Goal: Information Seeking & Learning: Learn about a topic

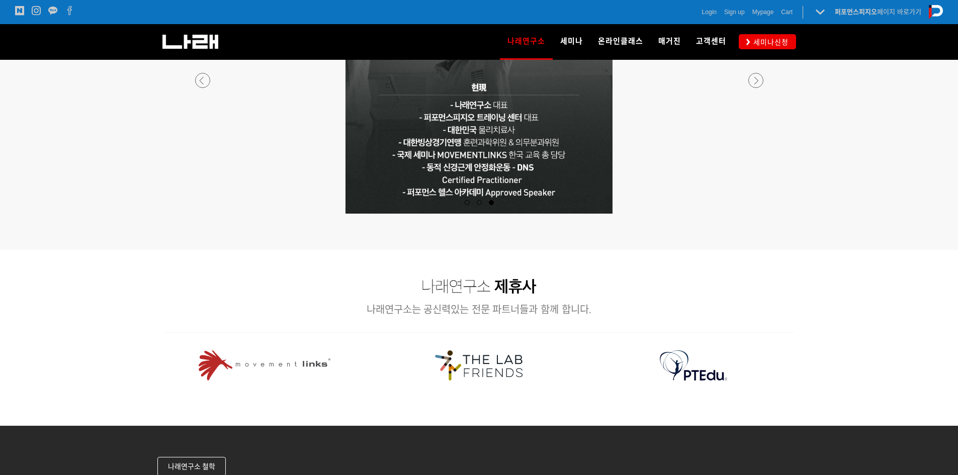
scroll to position [1157, 0]
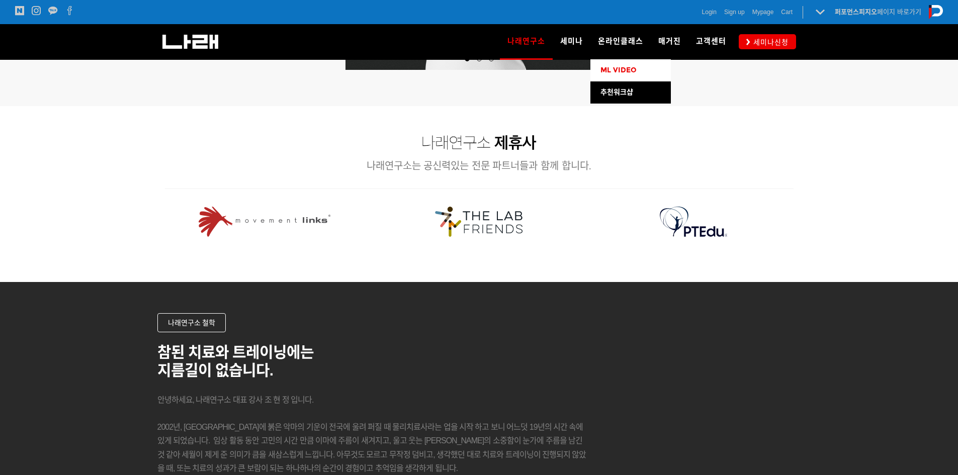
click at [619, 67] on span "ML VIDEO" at bounding box center [619, 70] width 36 height 9
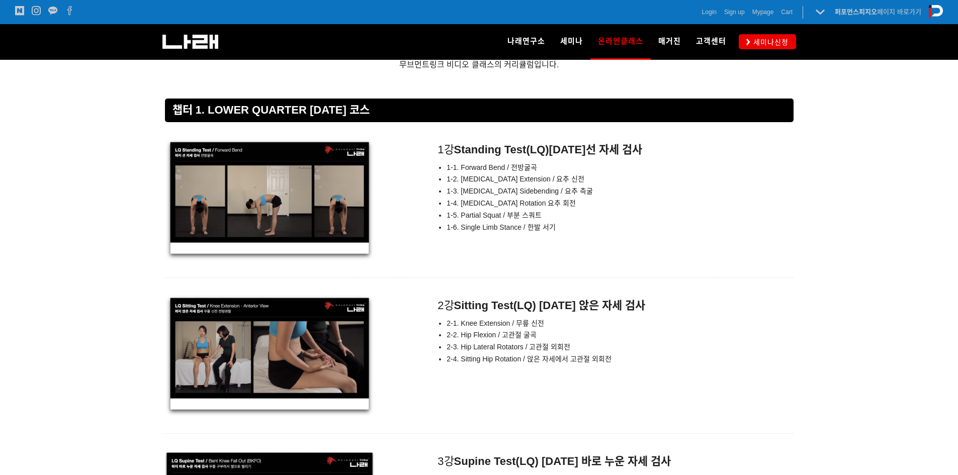
scroll to position [3823, 0]
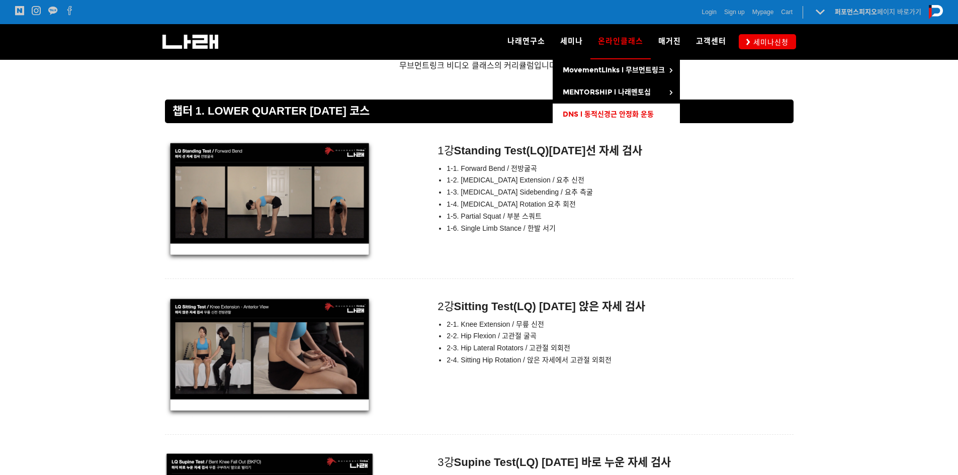
click at [622, 116] on span "DNS l 동적신경근 안정화 운동" at bounding box center [608, 114] width 91 height 9
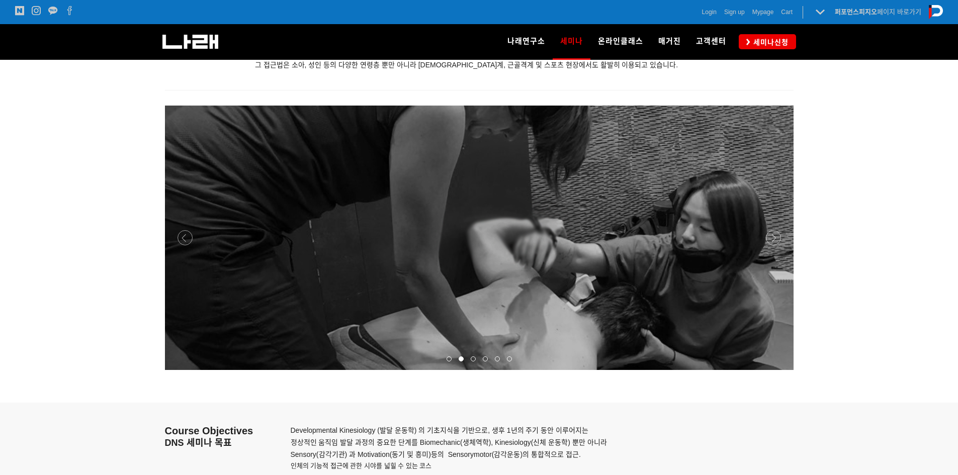
scroll to position [1157, 0]
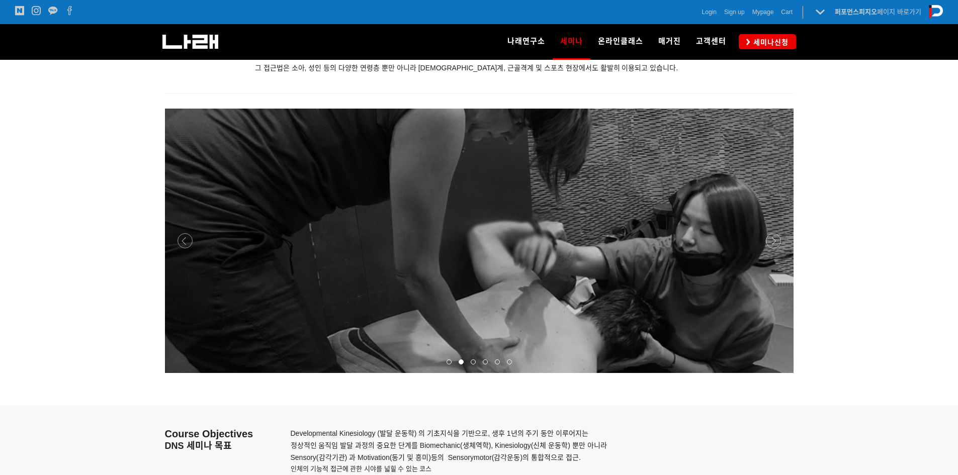
click at [776, 373] on div at bounding box center [479, 373] width 629 height 0
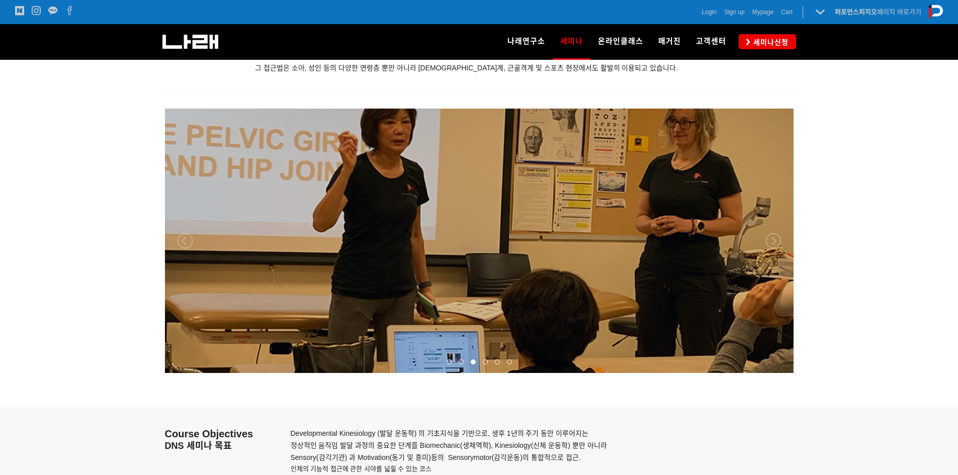
click at [776, 373] on div at bounding box center [479, 373] width 629 height 0
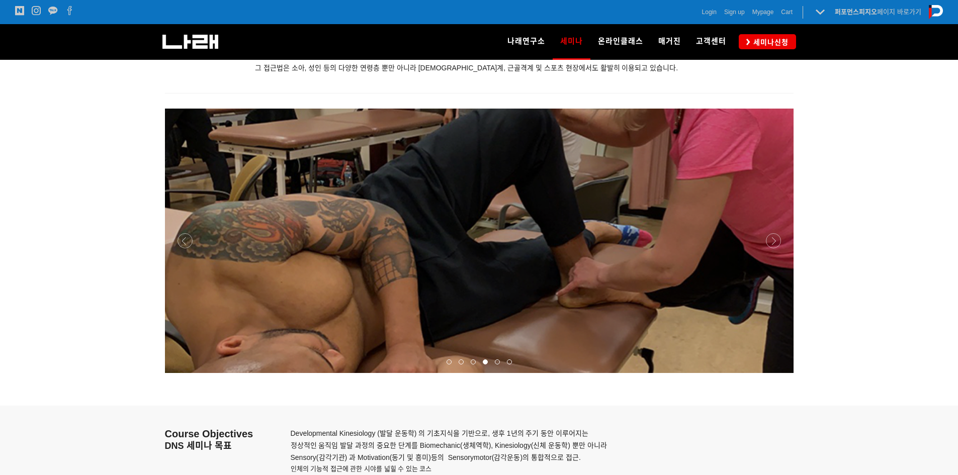
click at [776, 373] on div at bounding box center [479, 373] width 629 height 0
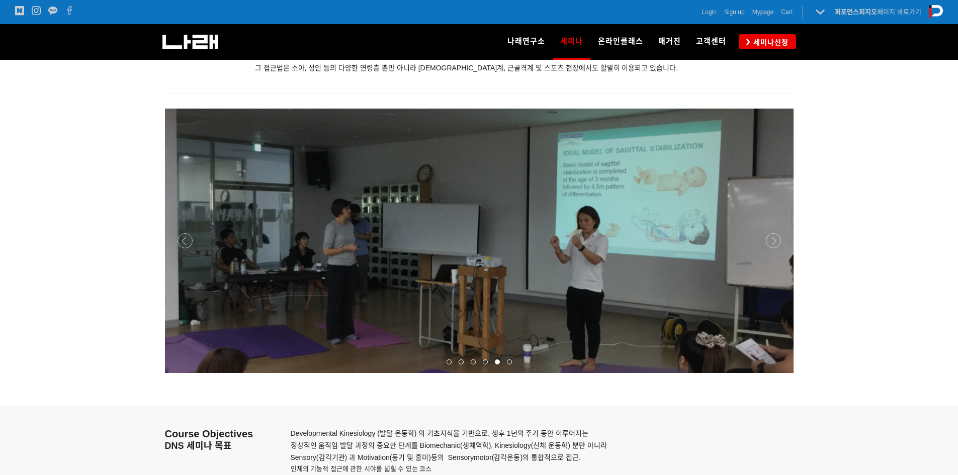
click at [776, 373] on div at bounding box center [479, 373] width 629 height 0
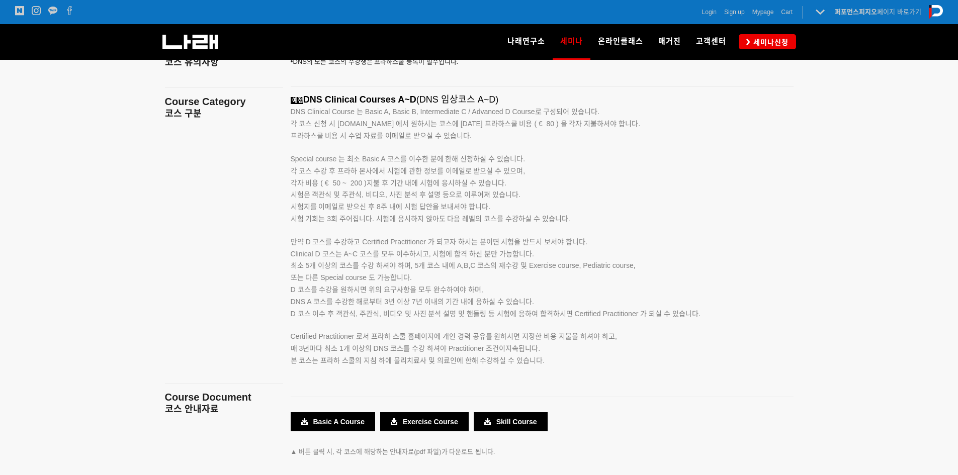
scroll to position [1559, 0]
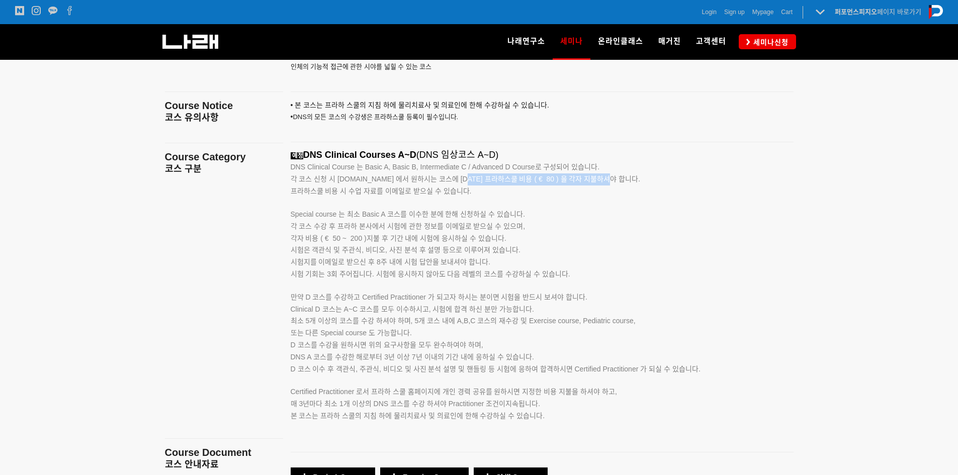
drag, startPoint x: 463, startPoint y: 181, endPoint x: 609, endPoint y: 181, distance: 146.4
click at [609, 181] on span "각 코스 신청 시 www.rehabps.com 에서 원하시는 코스에 대한 프라하스쿨 비용 ( € 80 ) 을 각자 지불하셔야 합니다." at bounding box center [466, 179] width 350 height 8
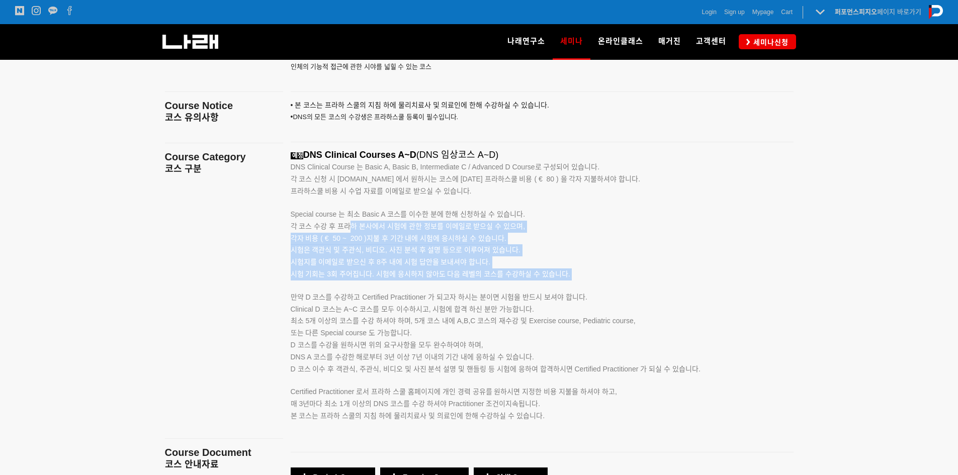
drag, startPoint x: 353, startPoint y: 223, endPoint x: 542, endPoint y: 291, distance: 201.4
click at [542, 291] on div "예정 DNS Clinical Courses A~D (DNS 임상코스 A~D) DNS Clinical Course 는 Basic A, Basic…" at bounding box center [530, 297] width 478 height 295
click at [542, 291] on p "시험 기회는 3회 주어집니다. 시험에 응시하지 않아도 다음 레벨의 코스를 수강하실 수 있습니다. 만약 D 코스를 수강하고 Certified P…" at bounding box center [530, 286] width 478 height 35
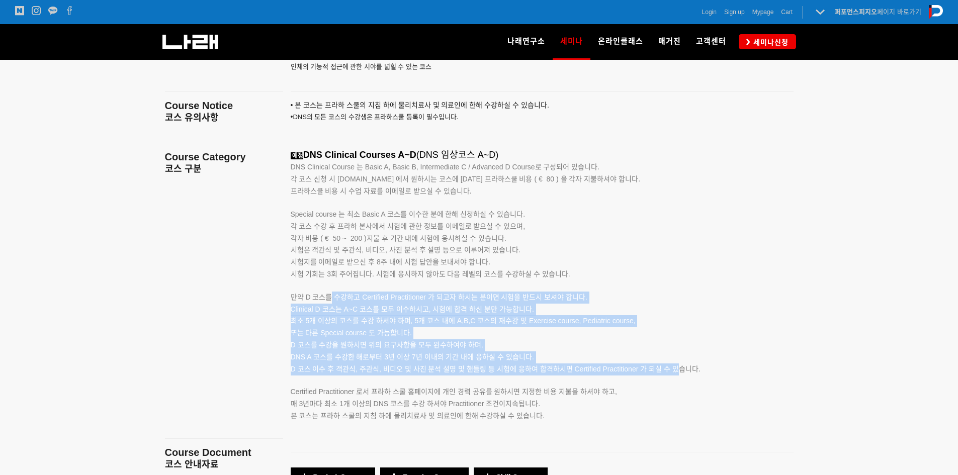
drag, startPoint x: 330, startPoint y: 298, endPoint x: 695, endPoint y: 374, distance: 373.0
click at [680, 372] on div "예정 DNS Clinical Courses A~D (DNS 임상코스 A~D) DNS Clinical Course 는 Basic A, Basic…" at bounding box center [530, 297] width 478 height 295
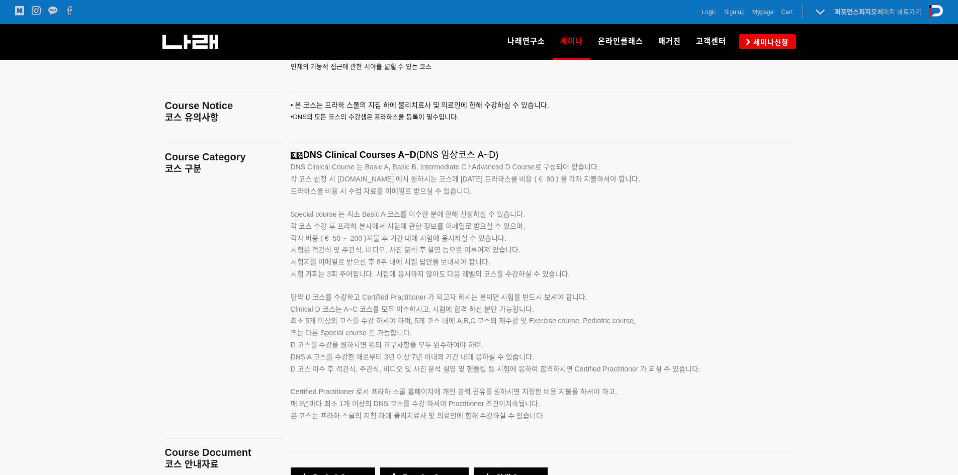
click at [703, 375] on p "Clinical D 코스는 A~C 코스를 모두 이수하시고, 시험에 합격 하신 분만 가능합니다. 최소 5개 이상의 코스를 수강 하셔야 하며, 5…" at bounding box center [530, 340] width 478 height 72
drag, startPoint x: 708, startPoint y: 374, endPoint x: 252, endPoint y: 295, distance: 463.0
click at [252, 295] on main "Course Objectives DNS 세미나 목표 Course Notice 코스 유의사항 Course Category 코스 구분 Course…" at bounding box center [479, 277] width 644 height 546
click at [252, 295] on p at bounding box center [224, 292] width 118 height 11
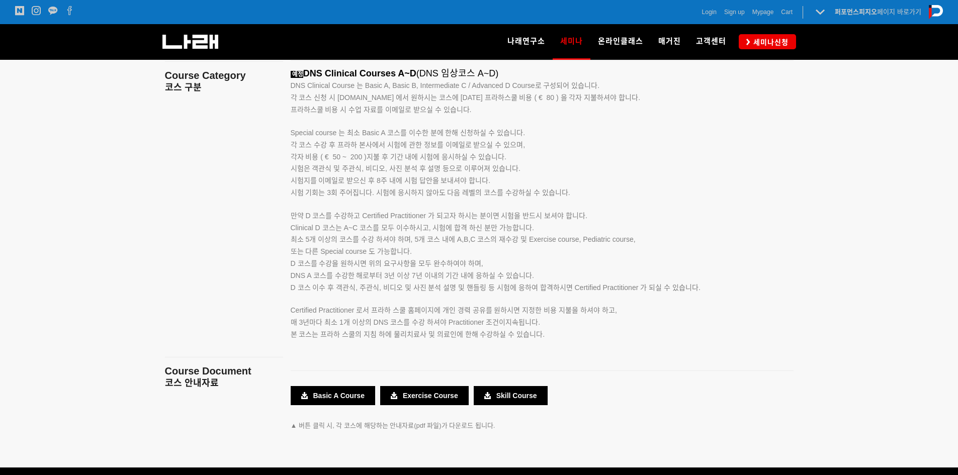
scroll to position [1610, 0]
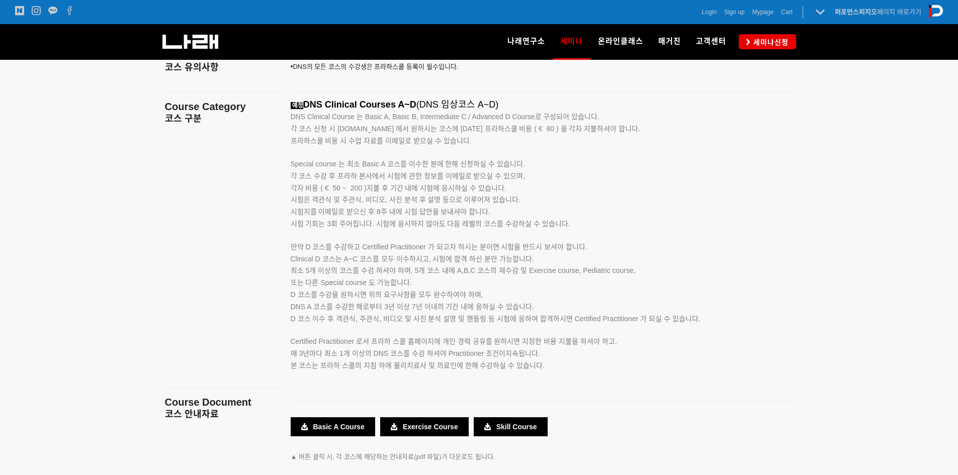
drag, startPoint x: 312, startPoint y: 122, endPoint x: 693, endPoint y: 357, distance: 447.0
click at [711, 353] on div "예정 DNS Clinical Courses A~D (DNS 임상코스 A~D) DNS Clinical Course 는 Basic A, Basic…" at bounding box center [542, 247] width 518 height 295
click at [686, 357] on p "Certified Practitioner 로서 프라하 스쿨 홈페이지에 개인 경력 공유를 원하시면 지정한 비용 지불을 하셔야 하고, 매 3년마다…" at bounding box center [530, 342] width 478 height 35
click at [671, 370] on p "본 코스는 프라하 스쿨의 지침 하에 물리치료사 및 의료인에 한해 수강하실 수 있습니다." at bounding box center [530, 366] width 478 height 12
drag, startPoint x: 669, startPoint y: 367, endPoint x: 260, endPoint y: 118, distance: 478.8
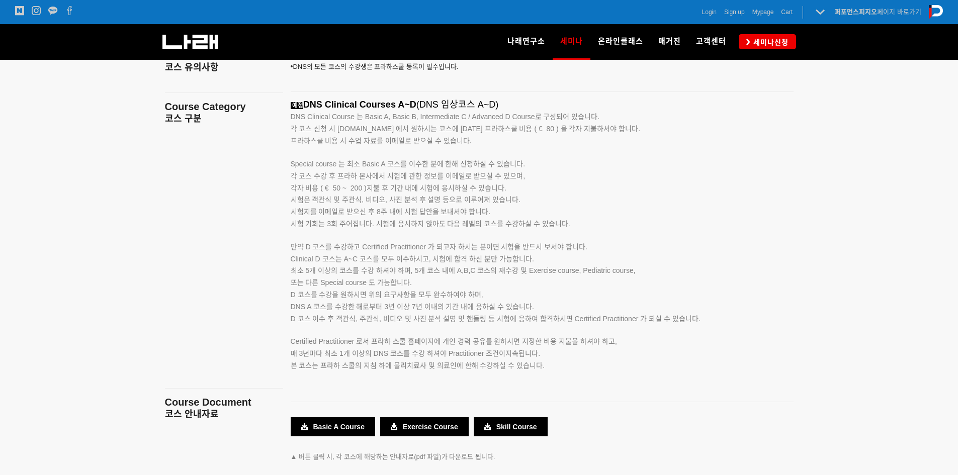
click at [260, 118] on main "Course Objectives DNS 세미나 목표 Course Notice 코스 유의사항 Course Category 코스 구분 Course…" at bounding box center [479, 226] width 644 height 546
click at [260, 118] on p "코스 구분" at bounding box center [224, 120] width 118 height 12
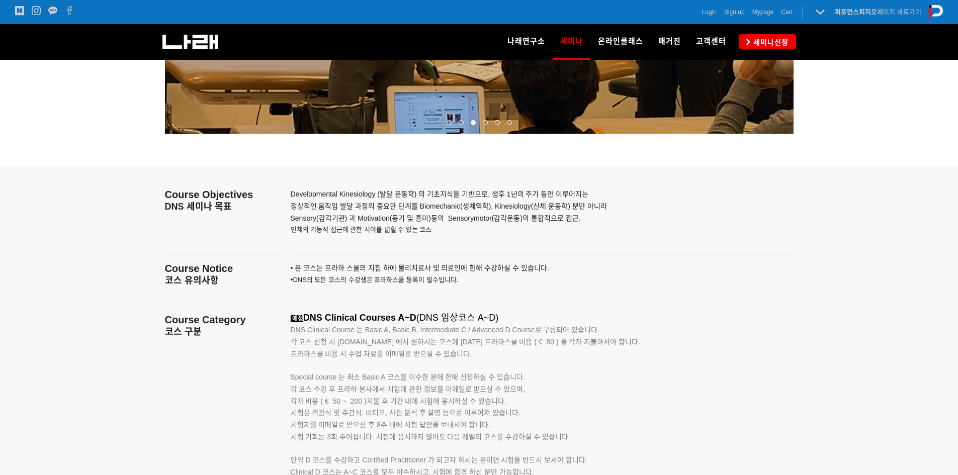
scroll to position [1459, 0]
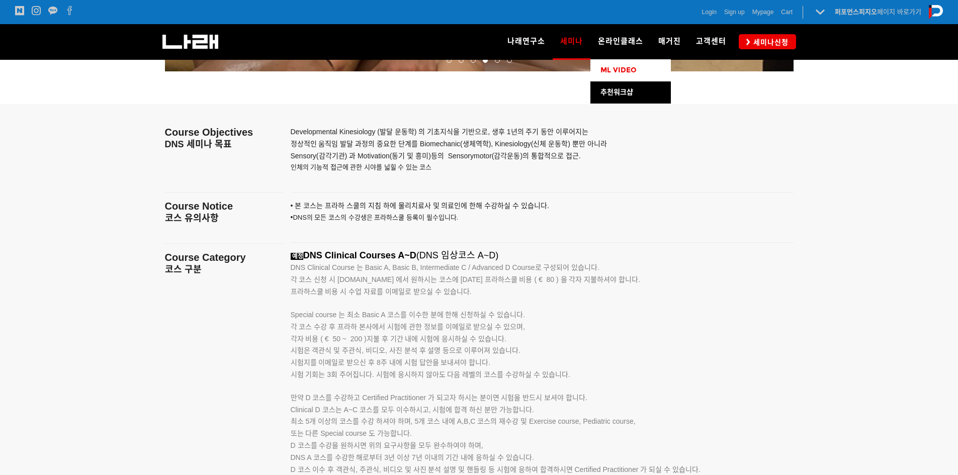
click at [622, 77] on link "ML VIDEO" at bounding box center [631, 70] width 80 height 22
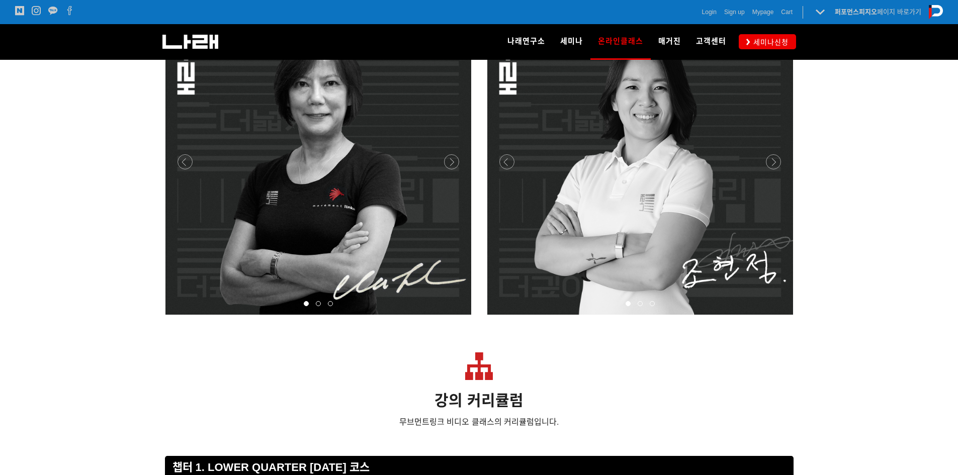
scroll to position [3471, 0]
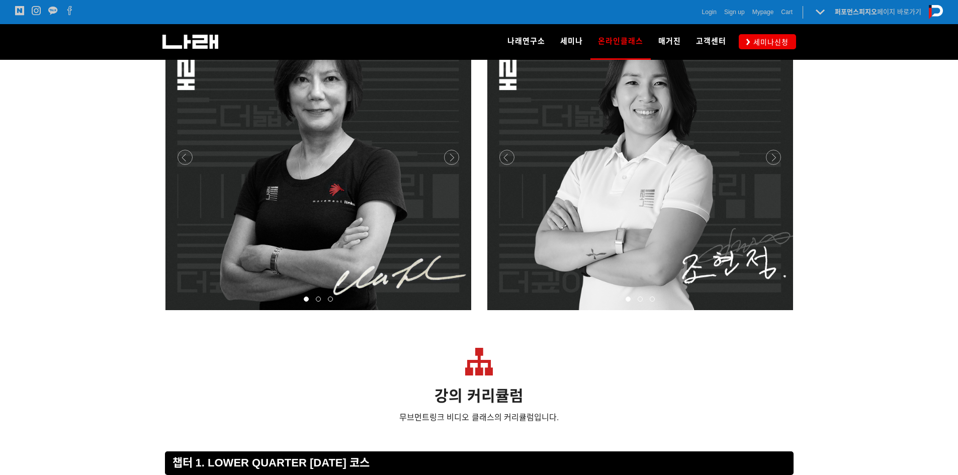
click at [687, 163] on p at bounding box center [640, 158] width 307 height 306
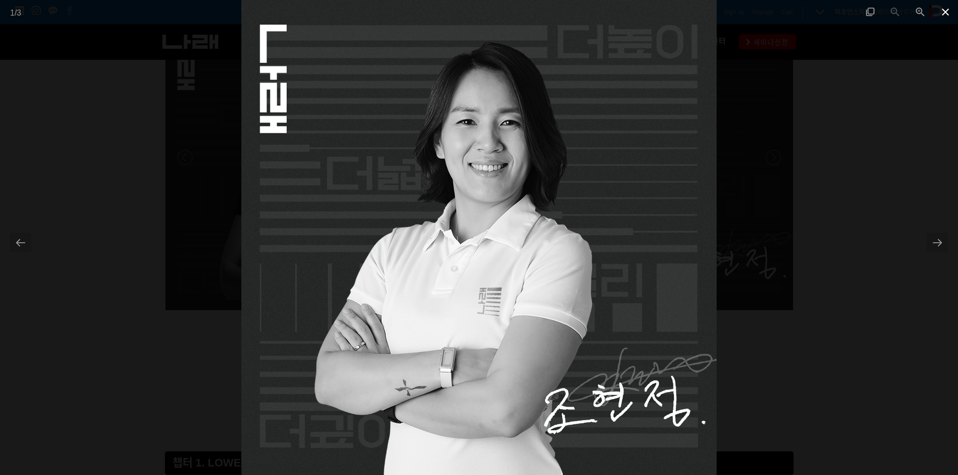
click at [942, 13] on span at bounding box center [945, 12] width 25 height 24
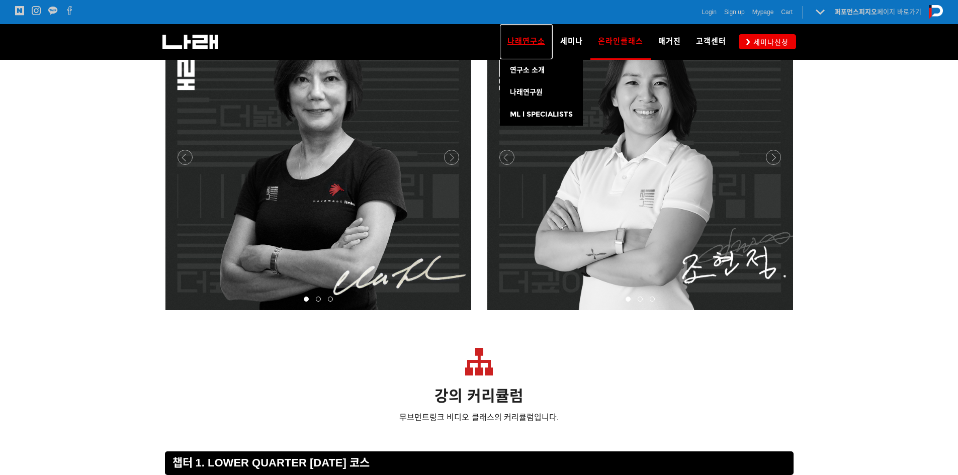
click at [544, 33] on link "나래연구소" at bounding box center [526, 41] width 53 height 35
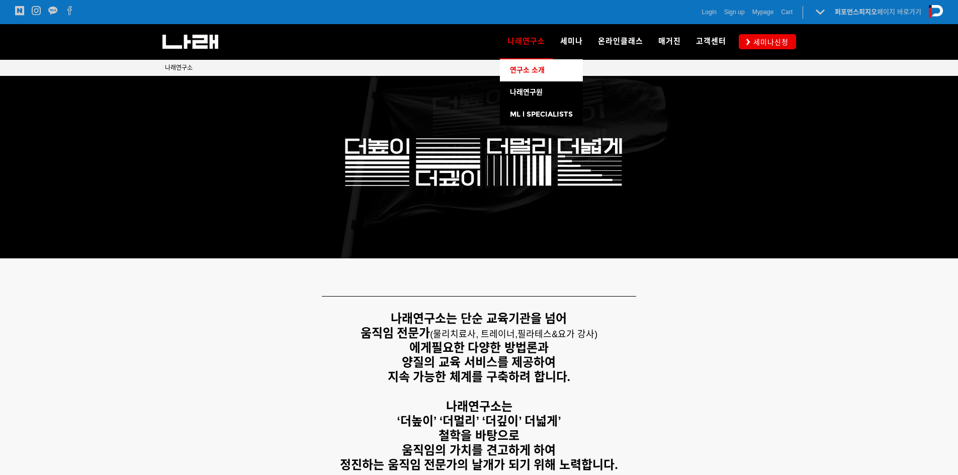
click at [533, 72] on span "연구소 소개" at bounding box center [527, 70] width 35 height 9
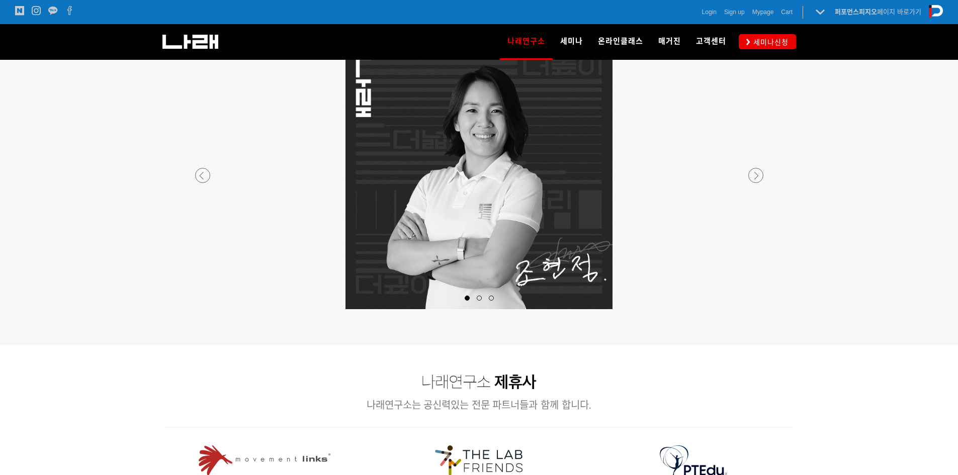
scroll to position [956, 0]
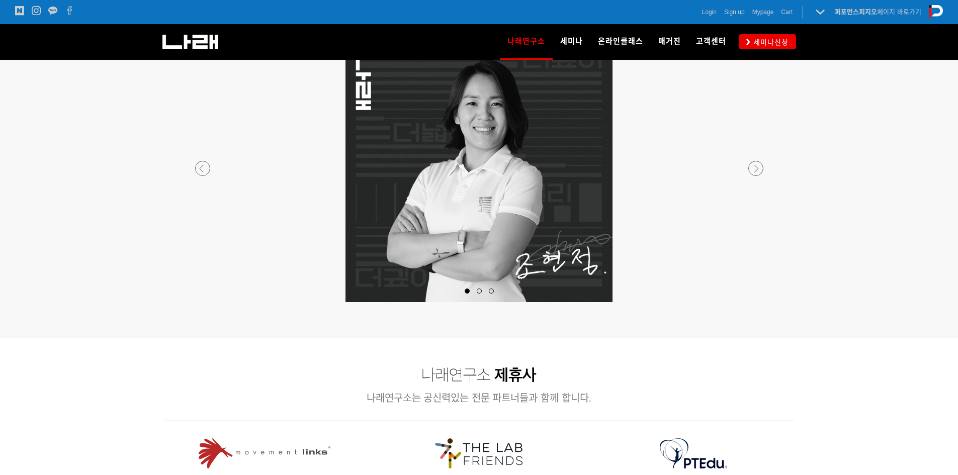
click at [757, 302] on div at bounding box center [480, 302] width 594 height 0
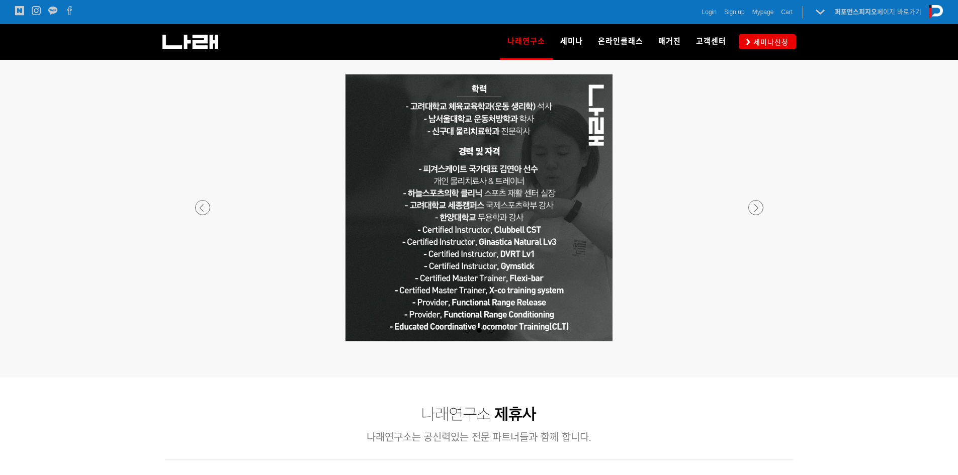
scroll to position [905, 0]
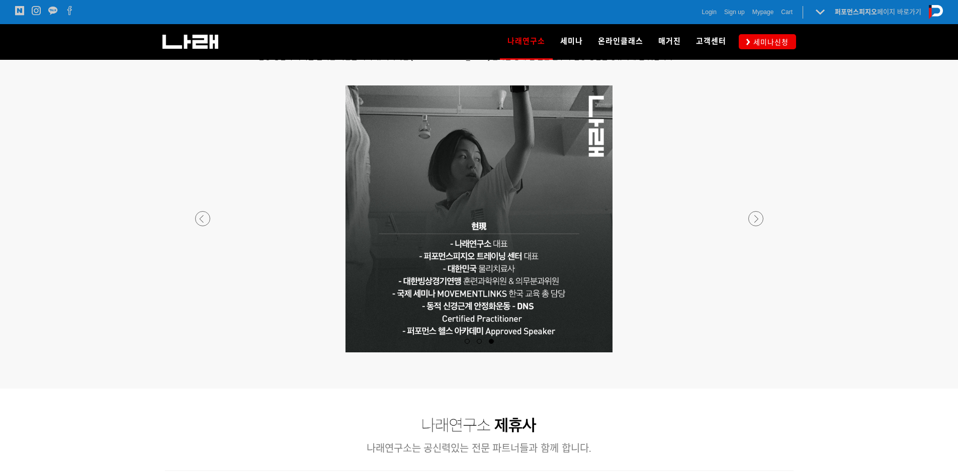
click at [201, 353] on div at bounding box center [480, 353] width 594 height 0
click at [196, 215] on div at bounding box center [480, 219] width 594 height 267
click at [205, 353] on div at bounding box center [480, 353] width 594 height 0
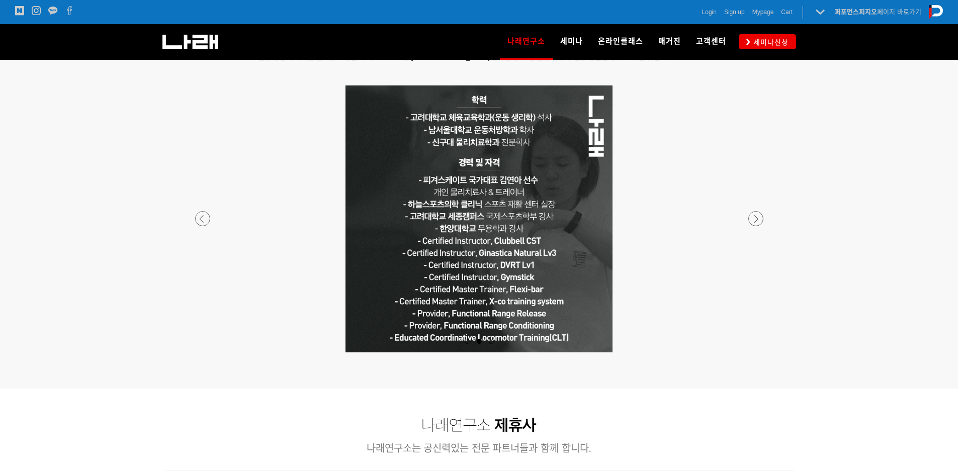
click at [759, 353] on div at bounding box center [480, 353] width 594 height 0
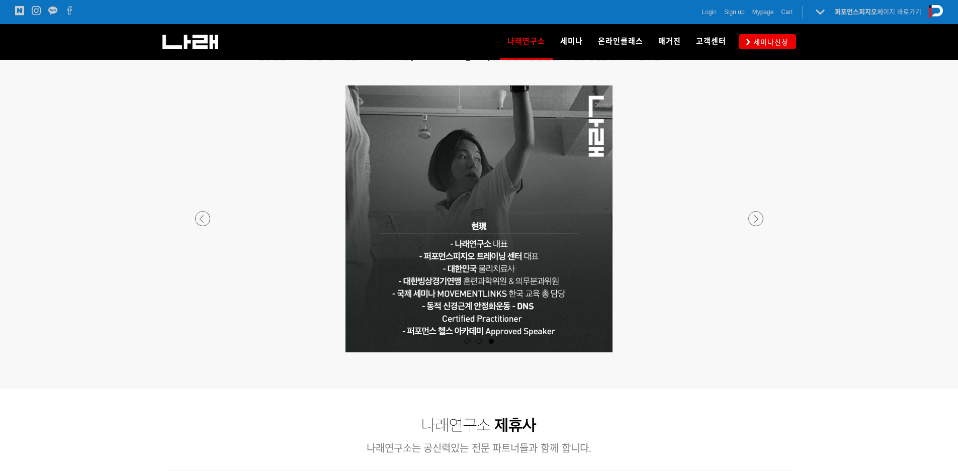
click at [759, 353] on div at bounding box center [480, 353] width 594 height 0
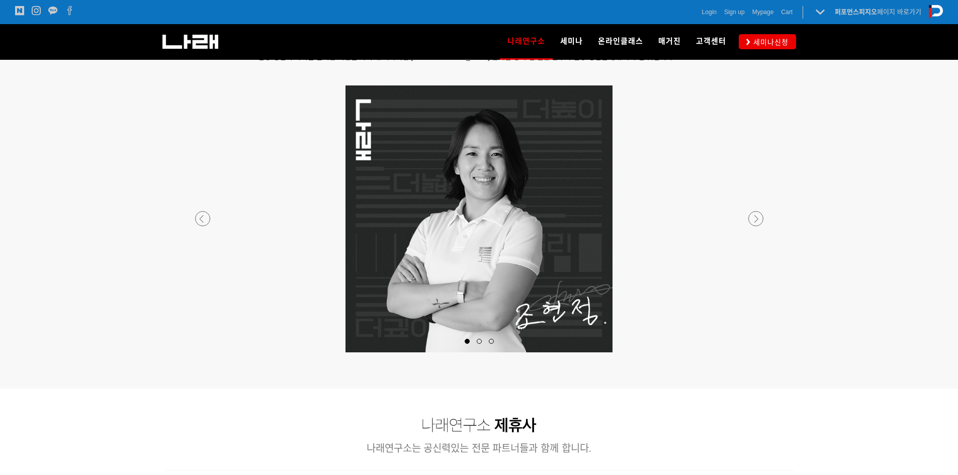
click at [759, 353] on div at bounding box center [480, 353] width 594 height 0
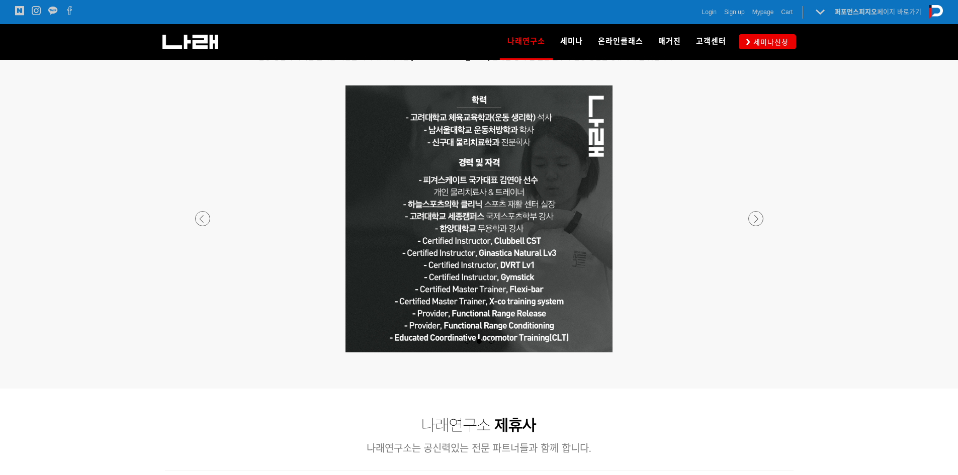
click at [759, 353] on div at bounding box center [480, 353] width 594 height 0
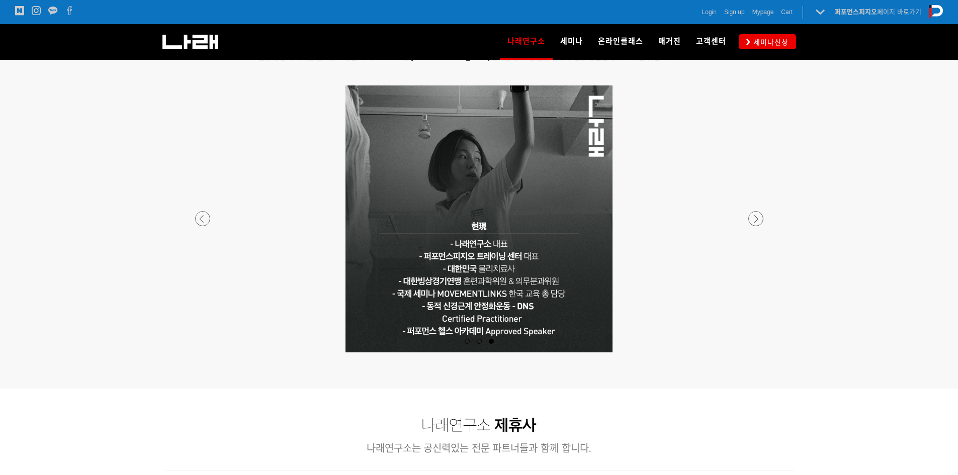
click at [760, 353] on div at bounding box center [480, 353] width 594 height 0
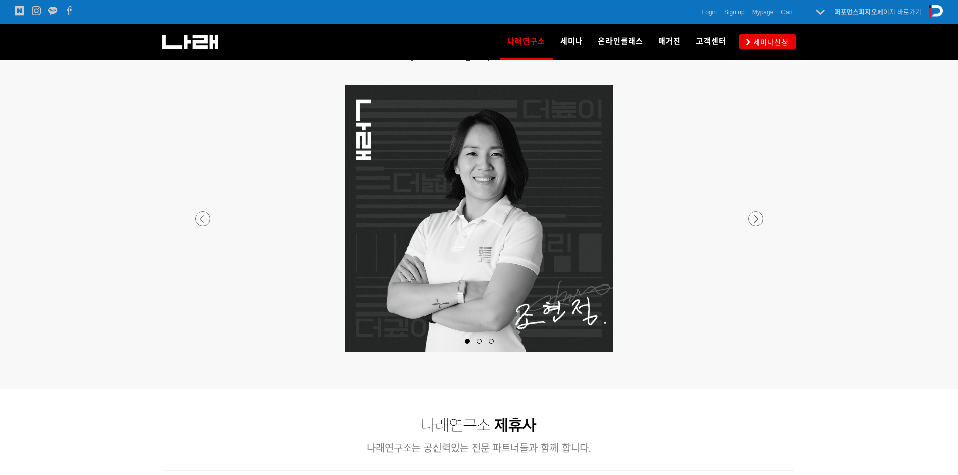
click at [763, 353] on div at bounding box center [480, 353] width 594 height 0
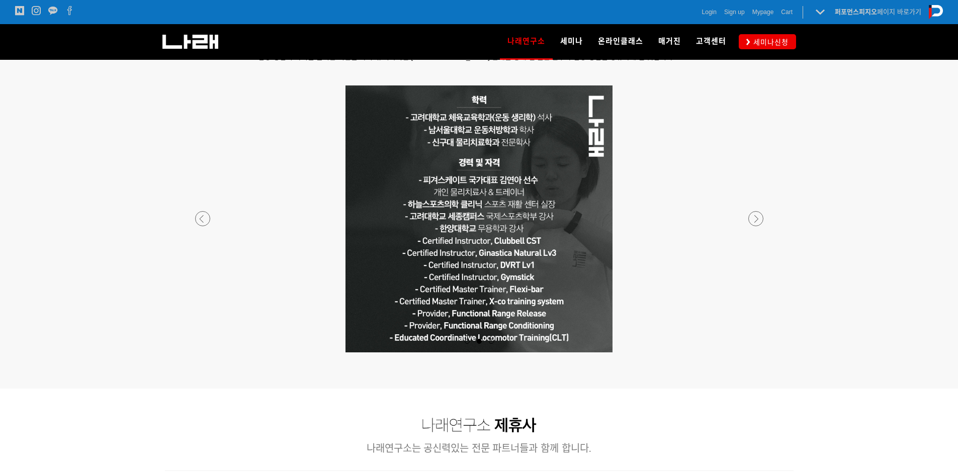
click at [763, 219] on div at bounding box center [480, 219] width 594 height 267
click at [763, 353] on div at bounding box center [480, 353] width 594 height 0
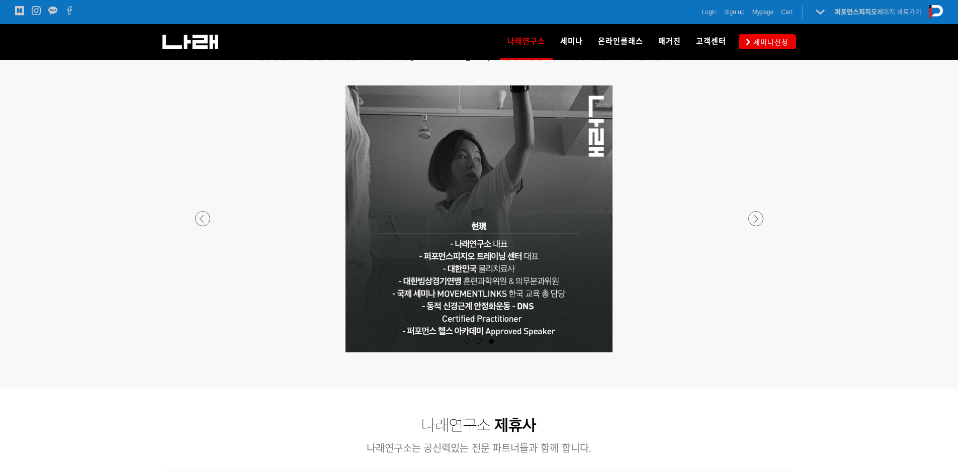
click at [764, 218] on p at bounding box center [480, 219] width 594 height 267
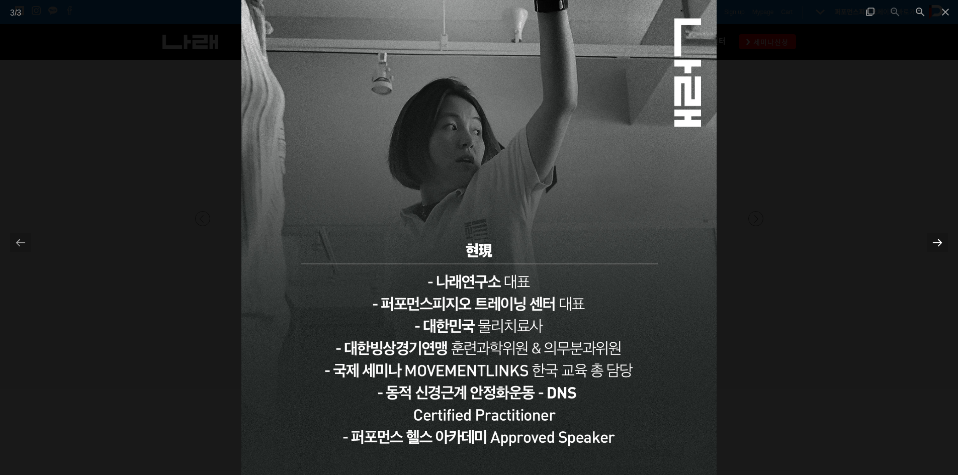
click at [933, 236] on div at bounding box center [937, 243] width 21 height 20
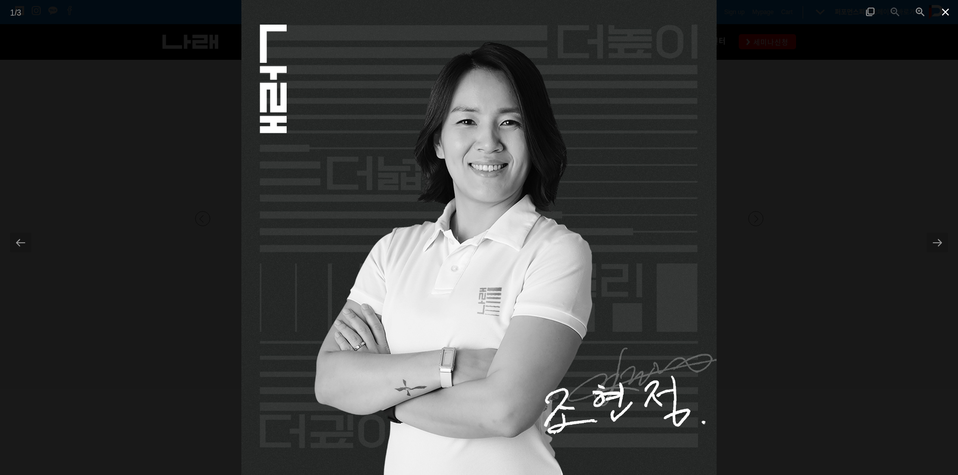
click at [945, 9] on span at bounding box center [945, 12] width 25 height 24
